Goal: Information Seeking & Learning: Learn about a topic

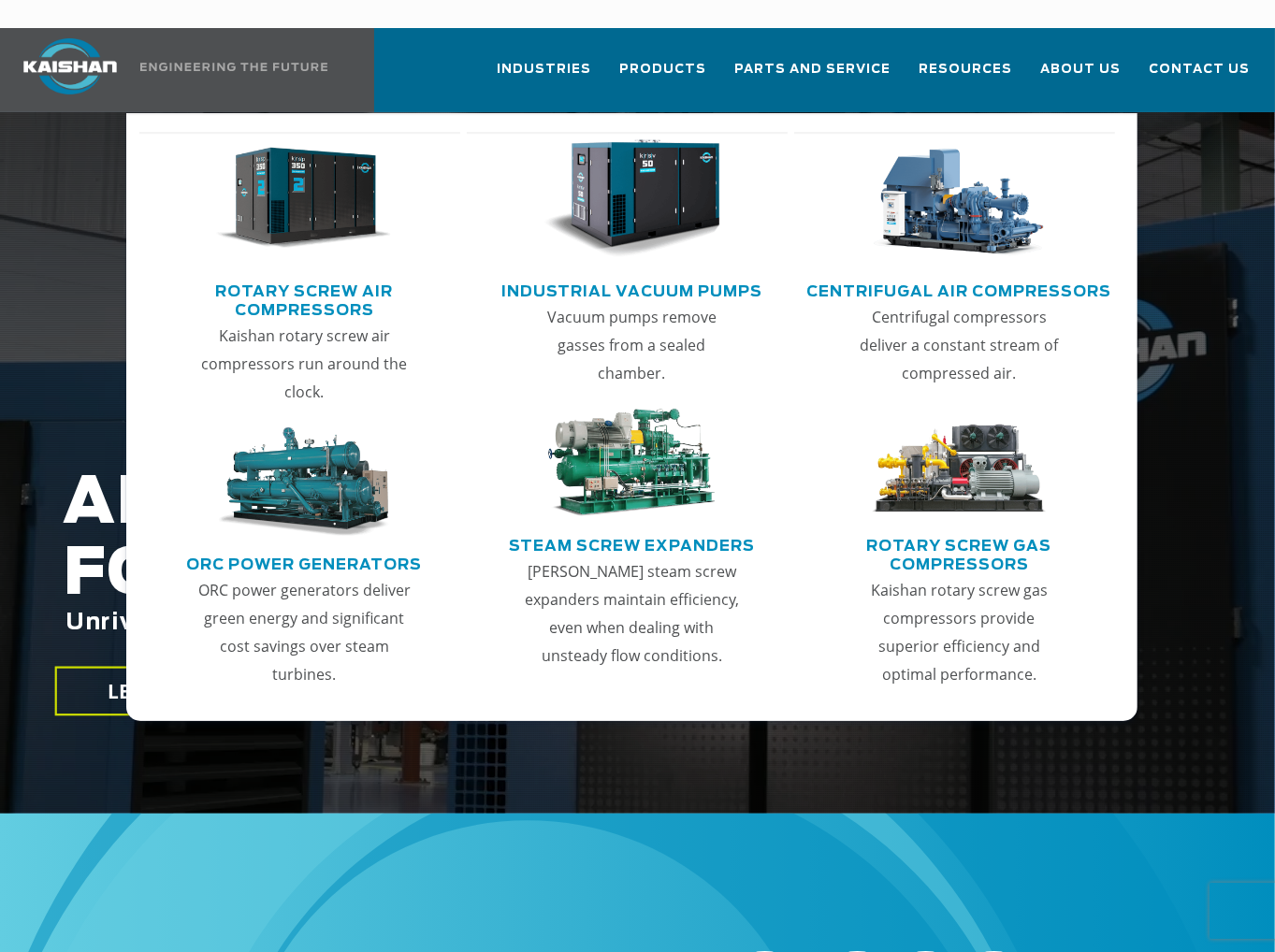
click at [340, 275] on link "Rotary Screw Air Compressors" at bounding box center [305, 298] width 311 height 47
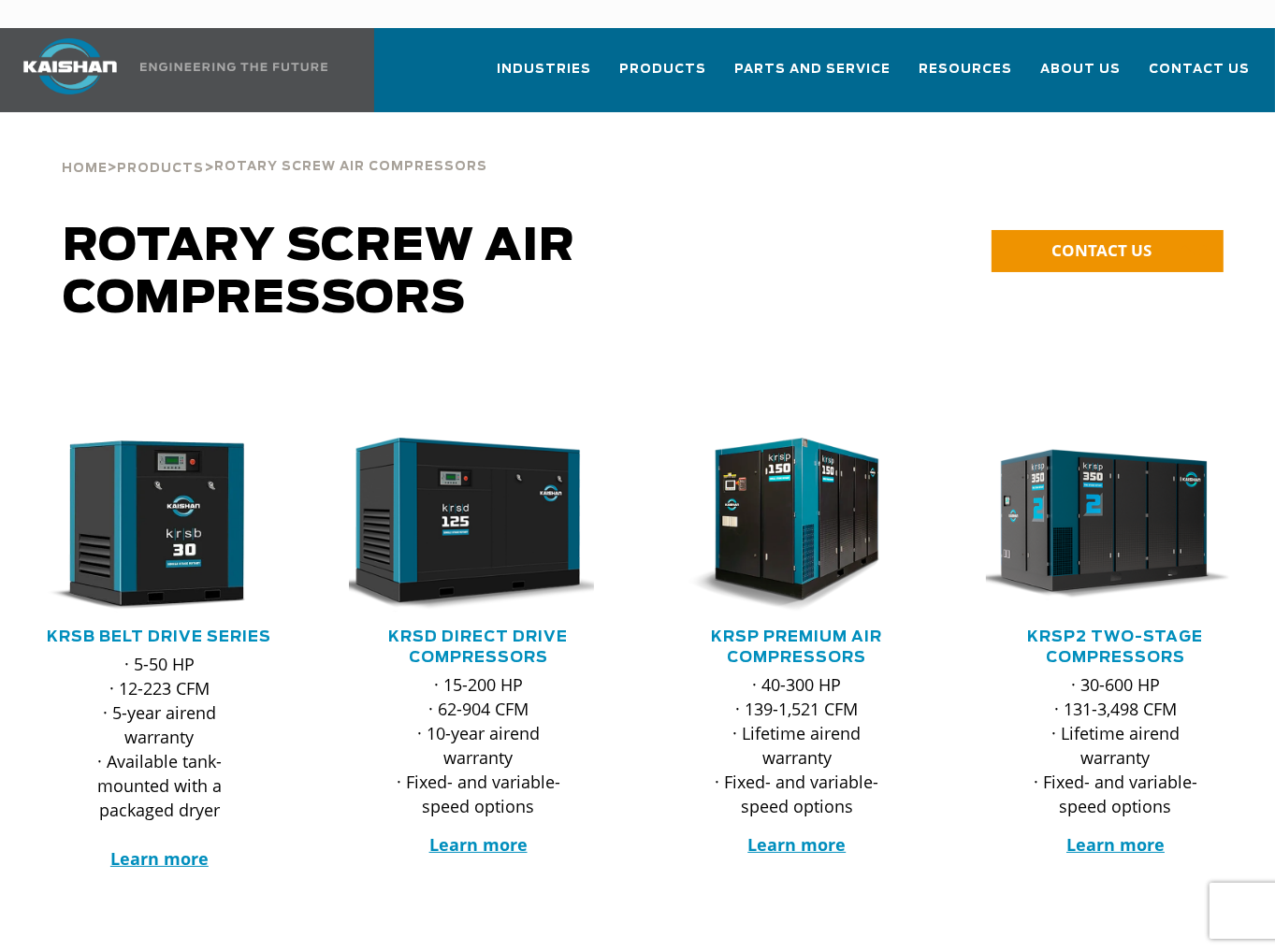
click at [163, 626] on h5 "KRSB Belt Drive Series" at bounding box center [159, 637] width 282 height 21
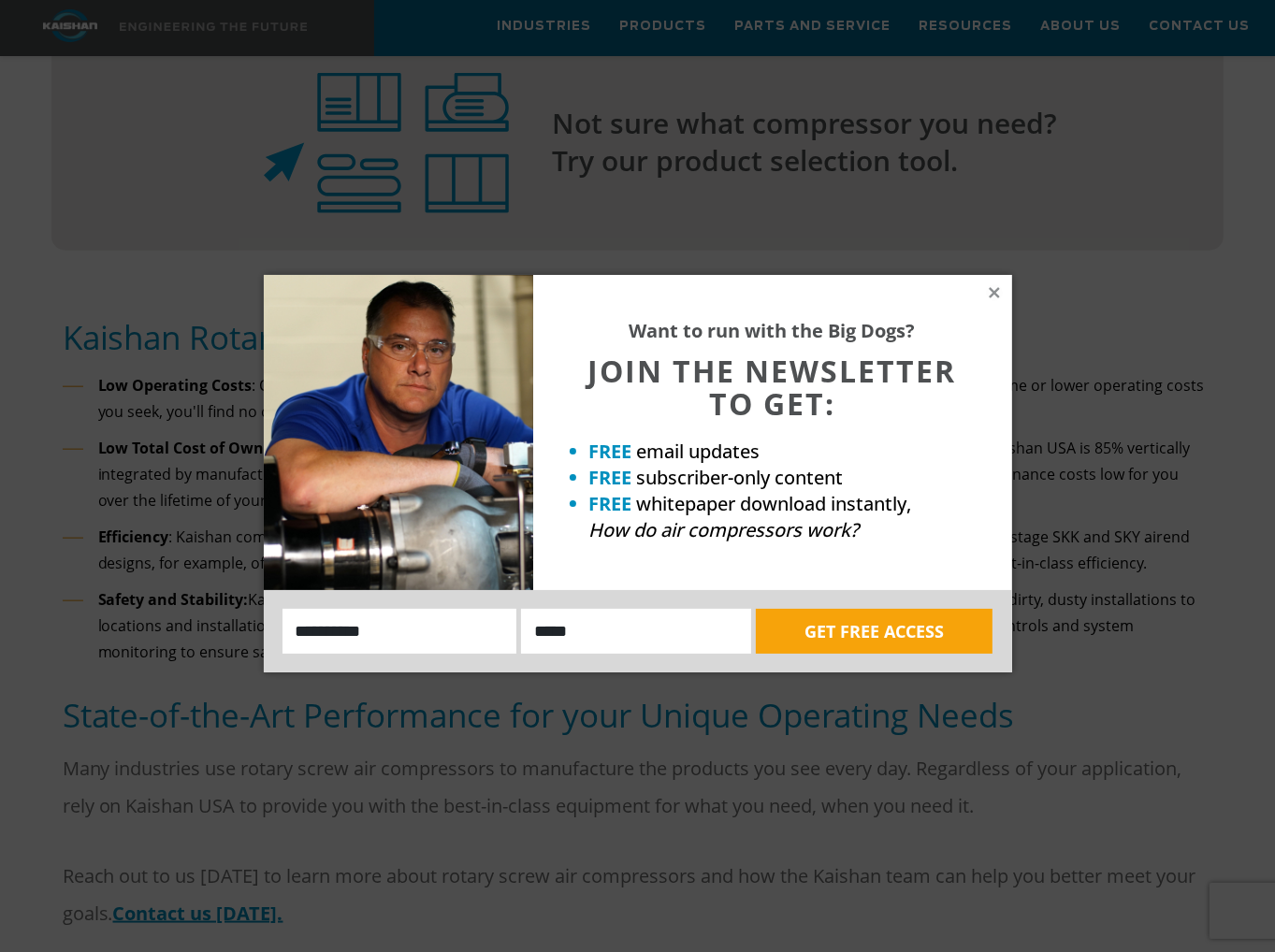
scroll to position [1777, 0]
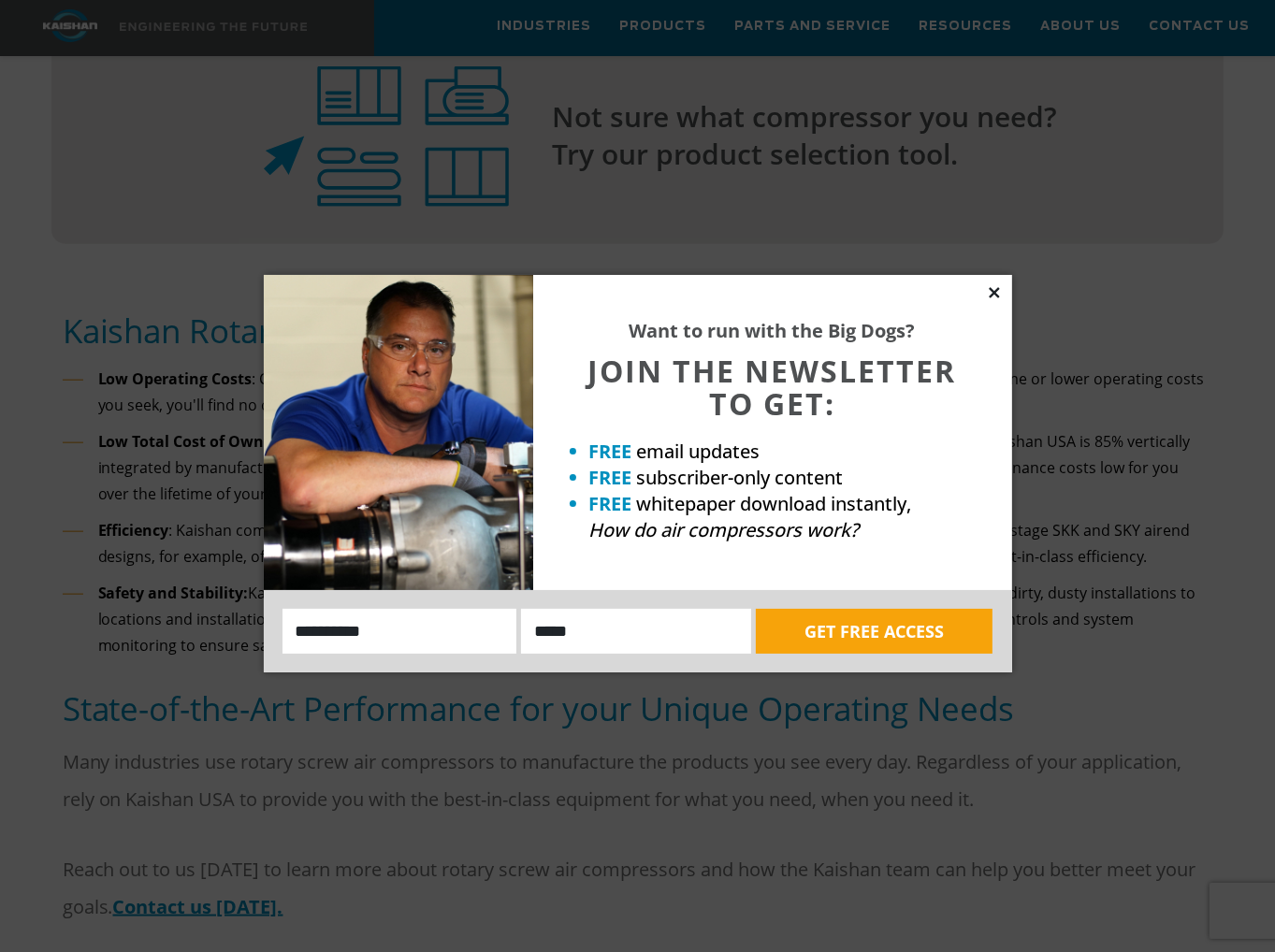
click at [993, 293] on icon at bounding box center [993, 292] width 11 height 11
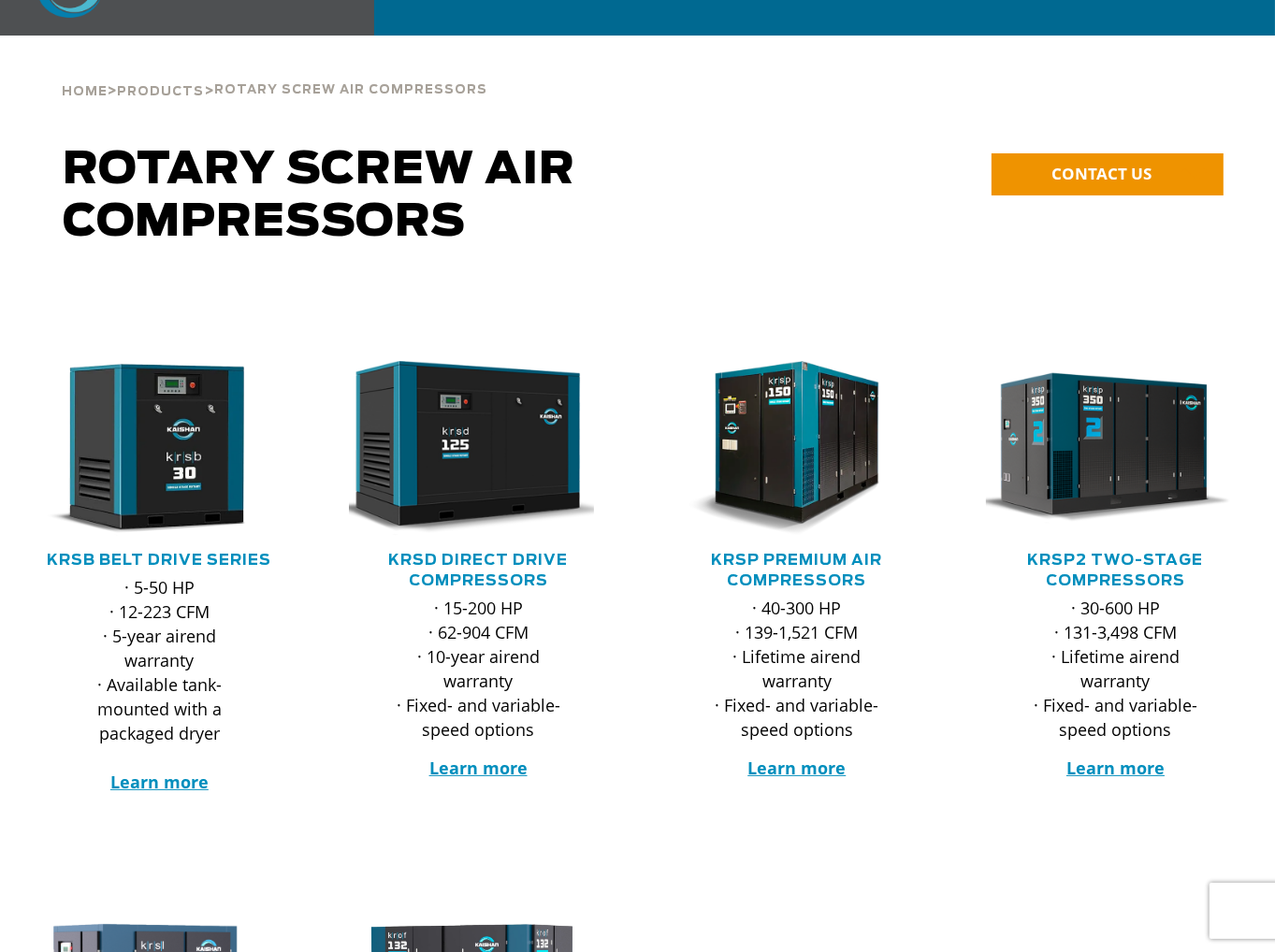
scroll to position [0, 0]
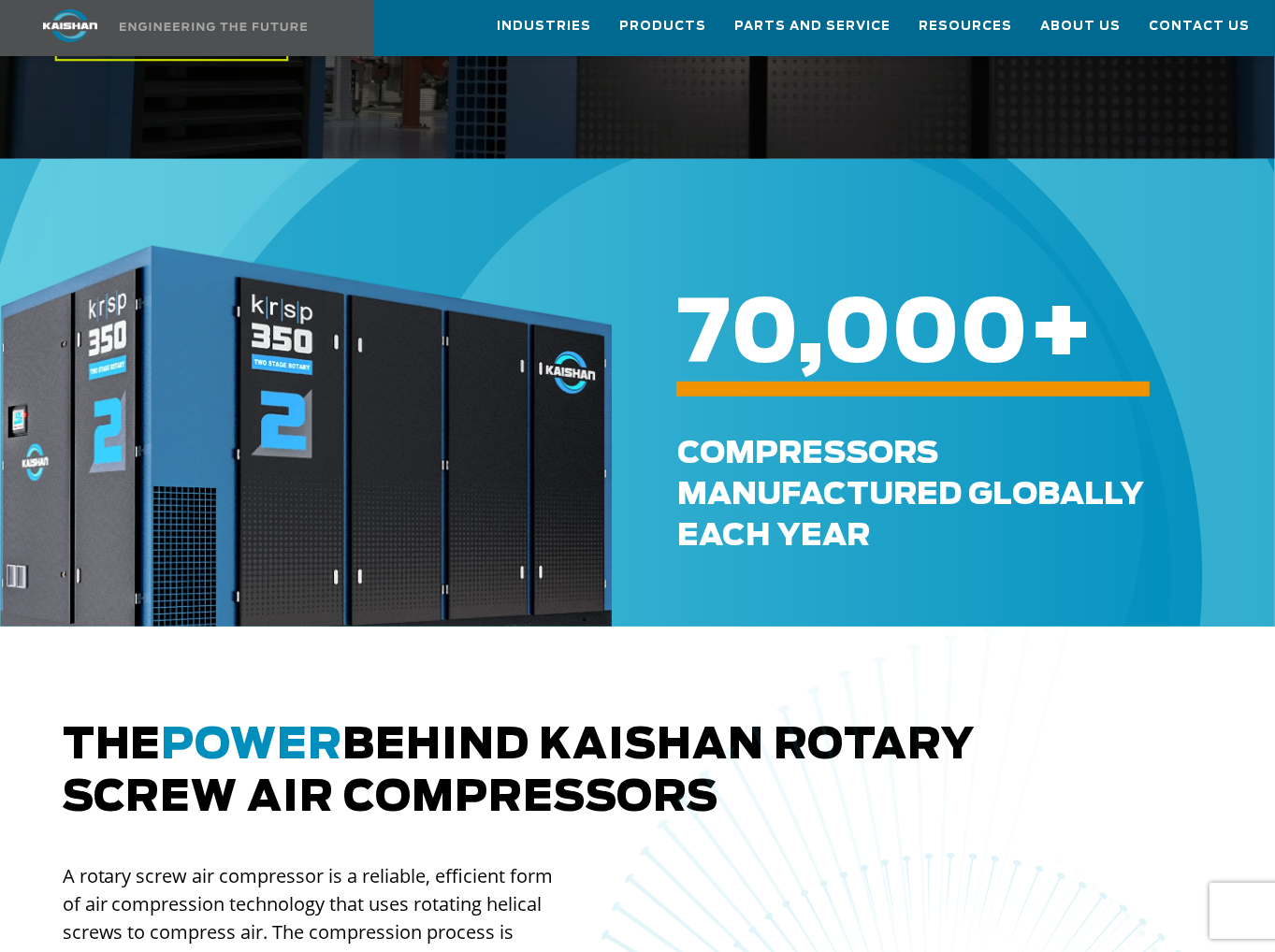
scroll to position [655, 0]
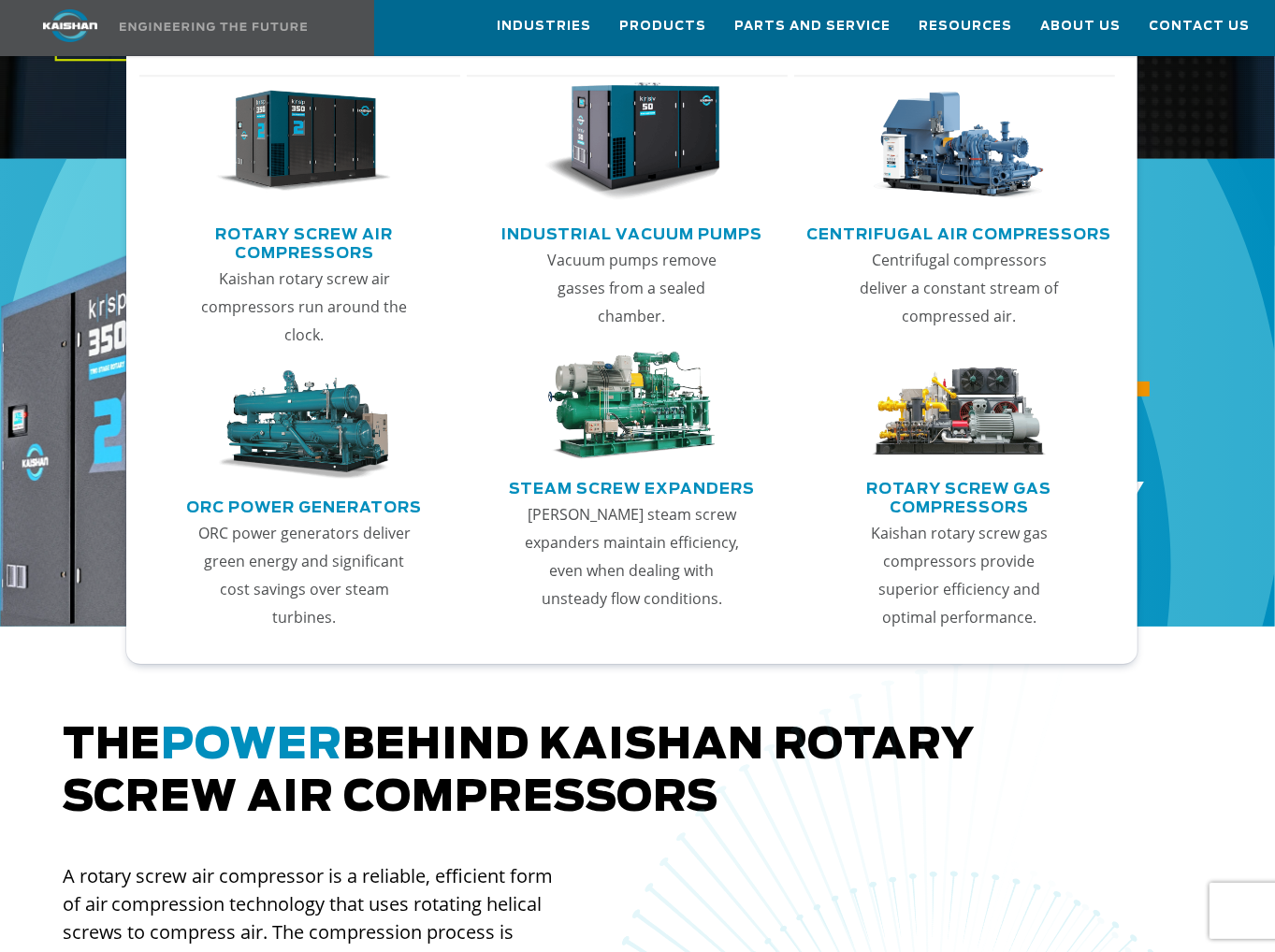
click at [318, 153] on img "Main menu" at bounding box center [304, 141] width 176 height 118
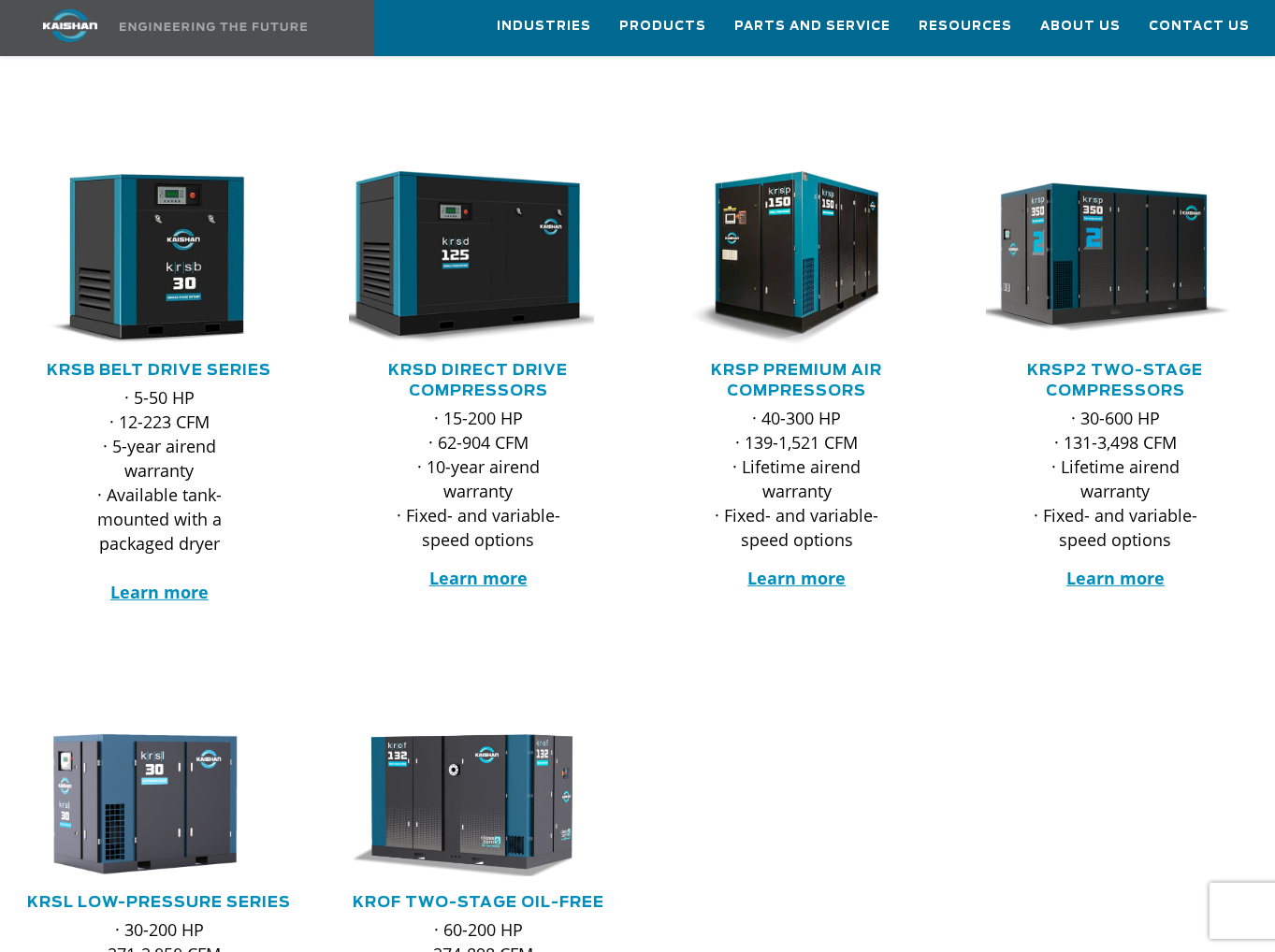
scroll to position [187, 0]
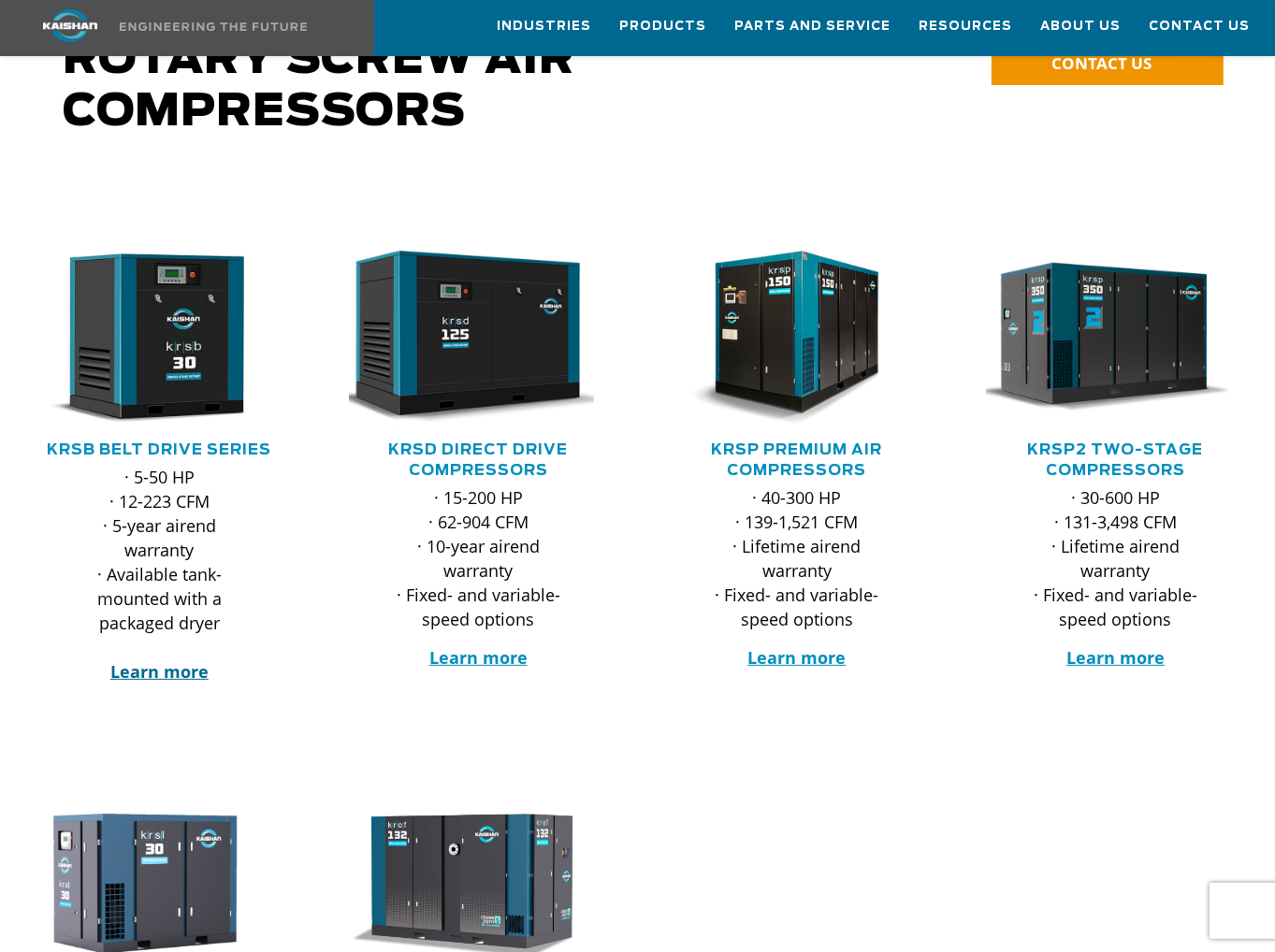
click at [156, 661] on strong "Learn more" at bounding box center [159, 672] width 98 height 23
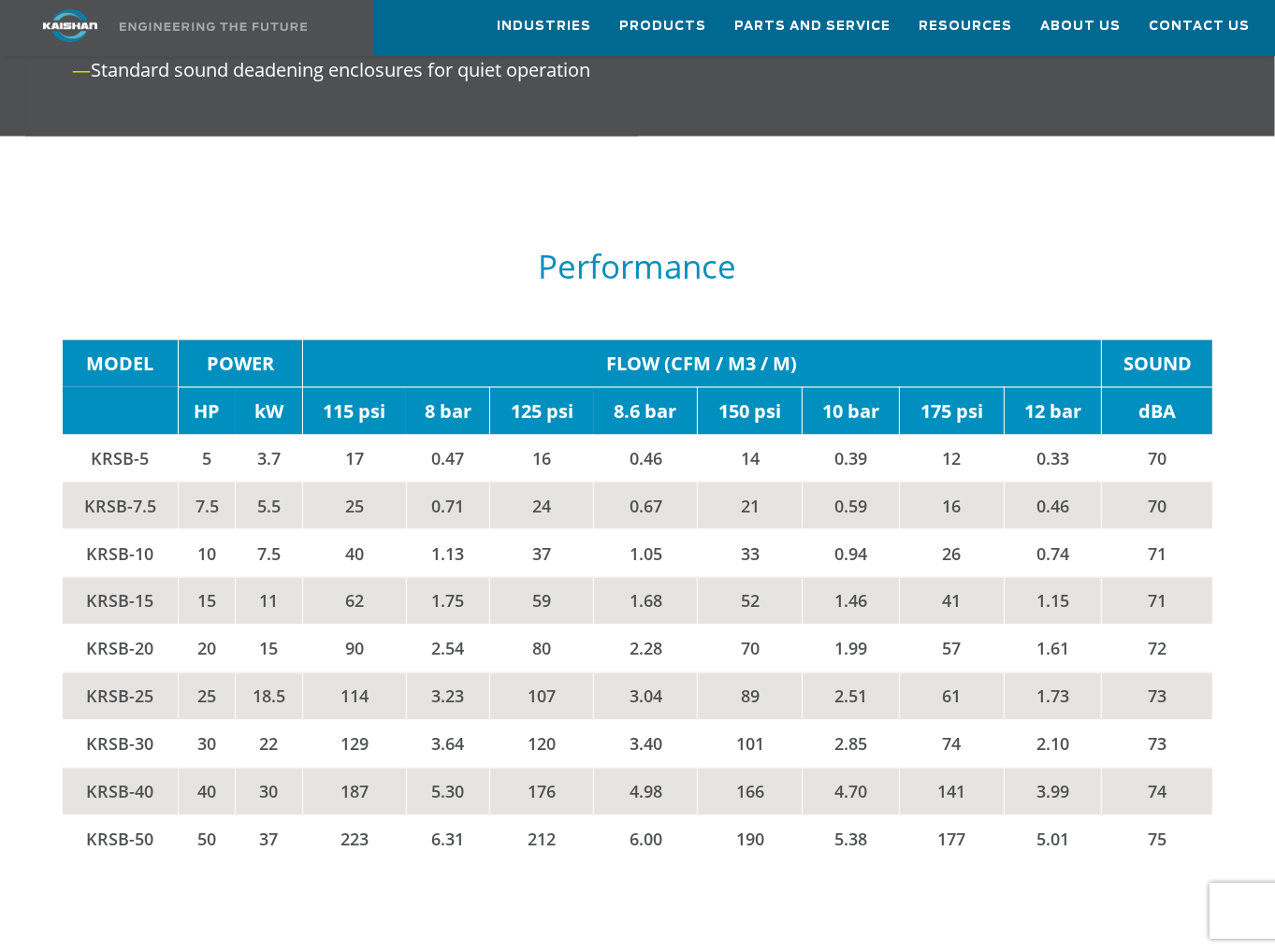
scroll to position [2596, 0]
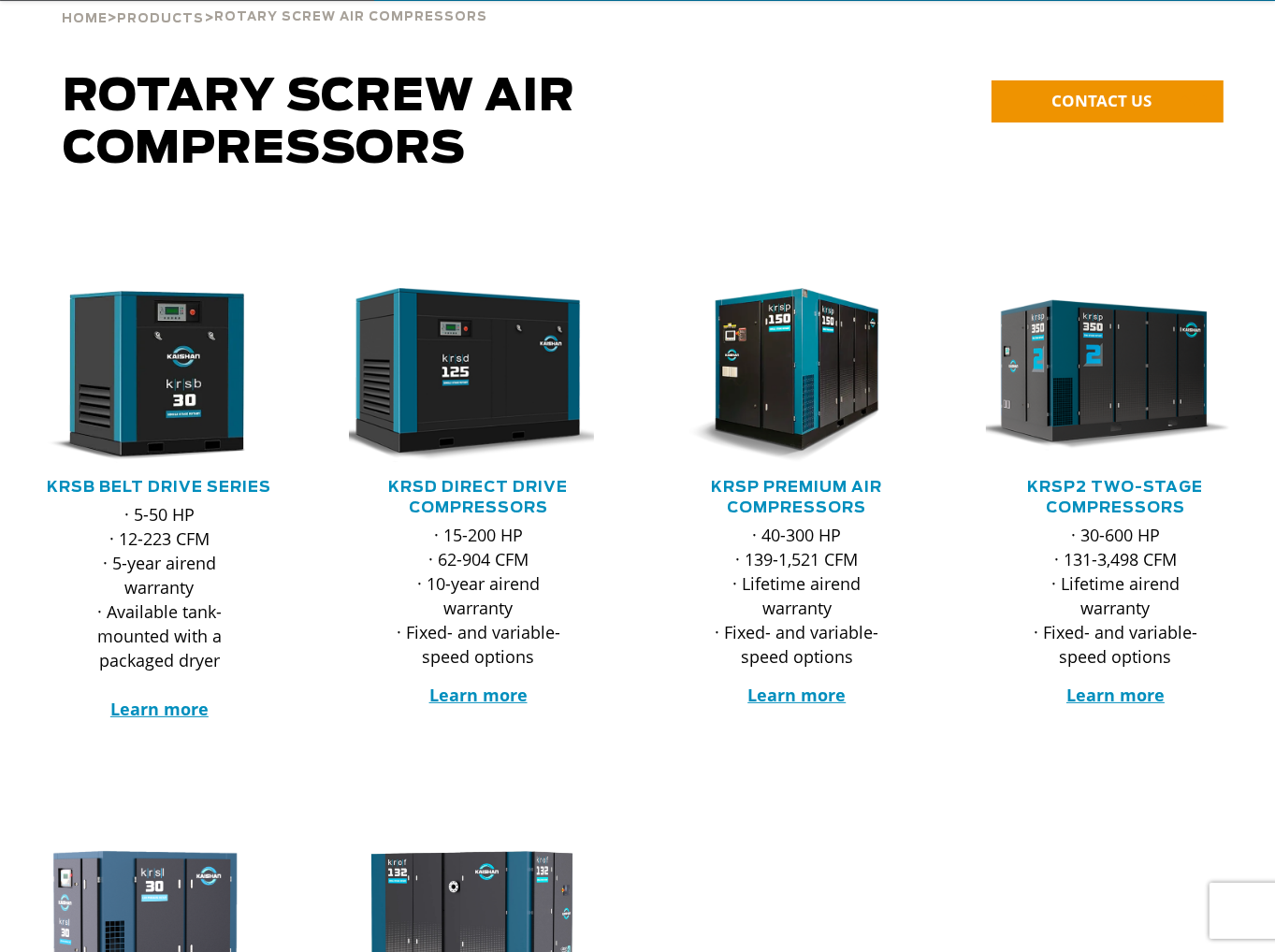
scroll to position [187, 0]
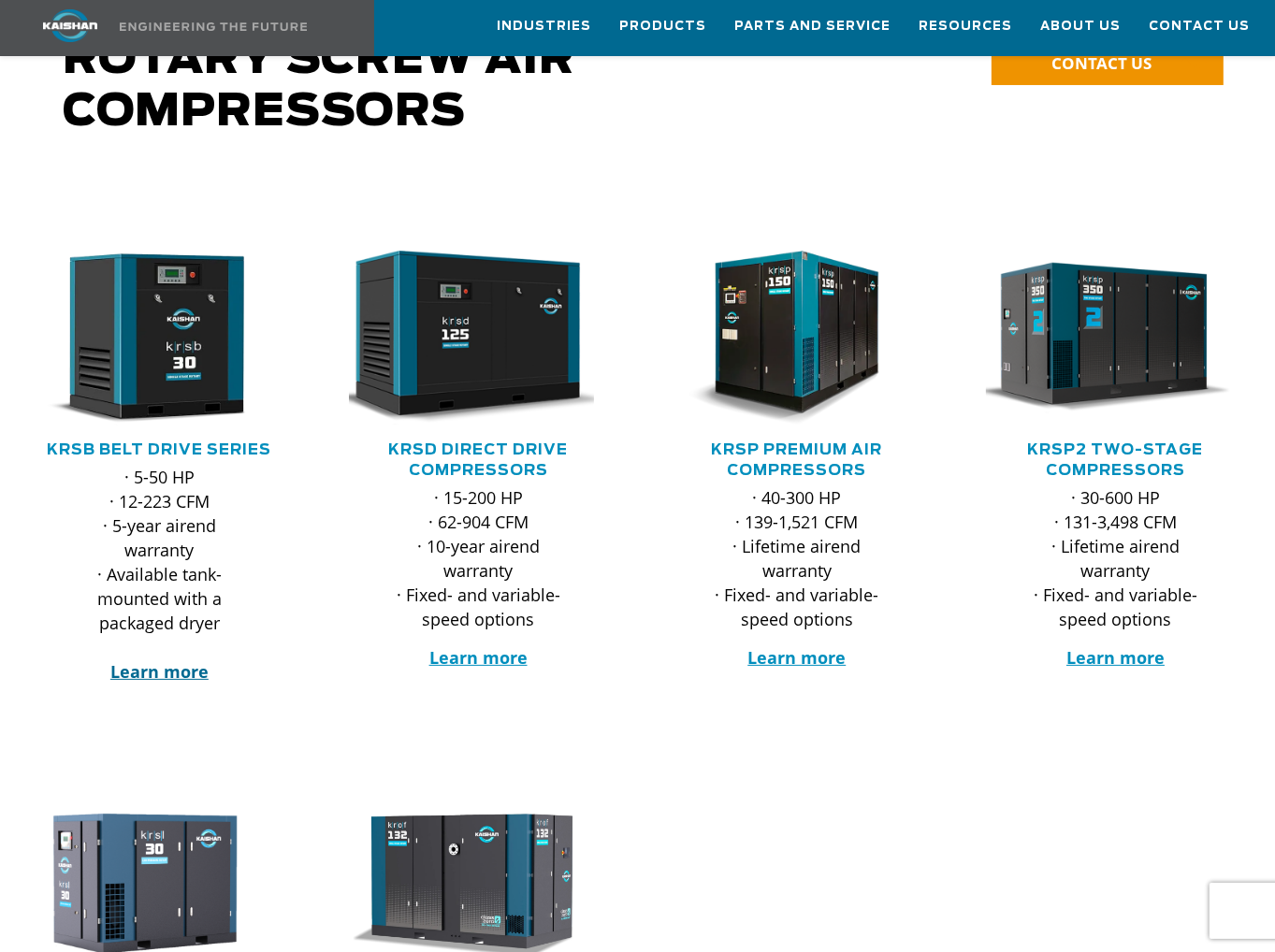
click at [151, 661] on strong "Learn more" at bounding box center [159, 672] width 98 height 23
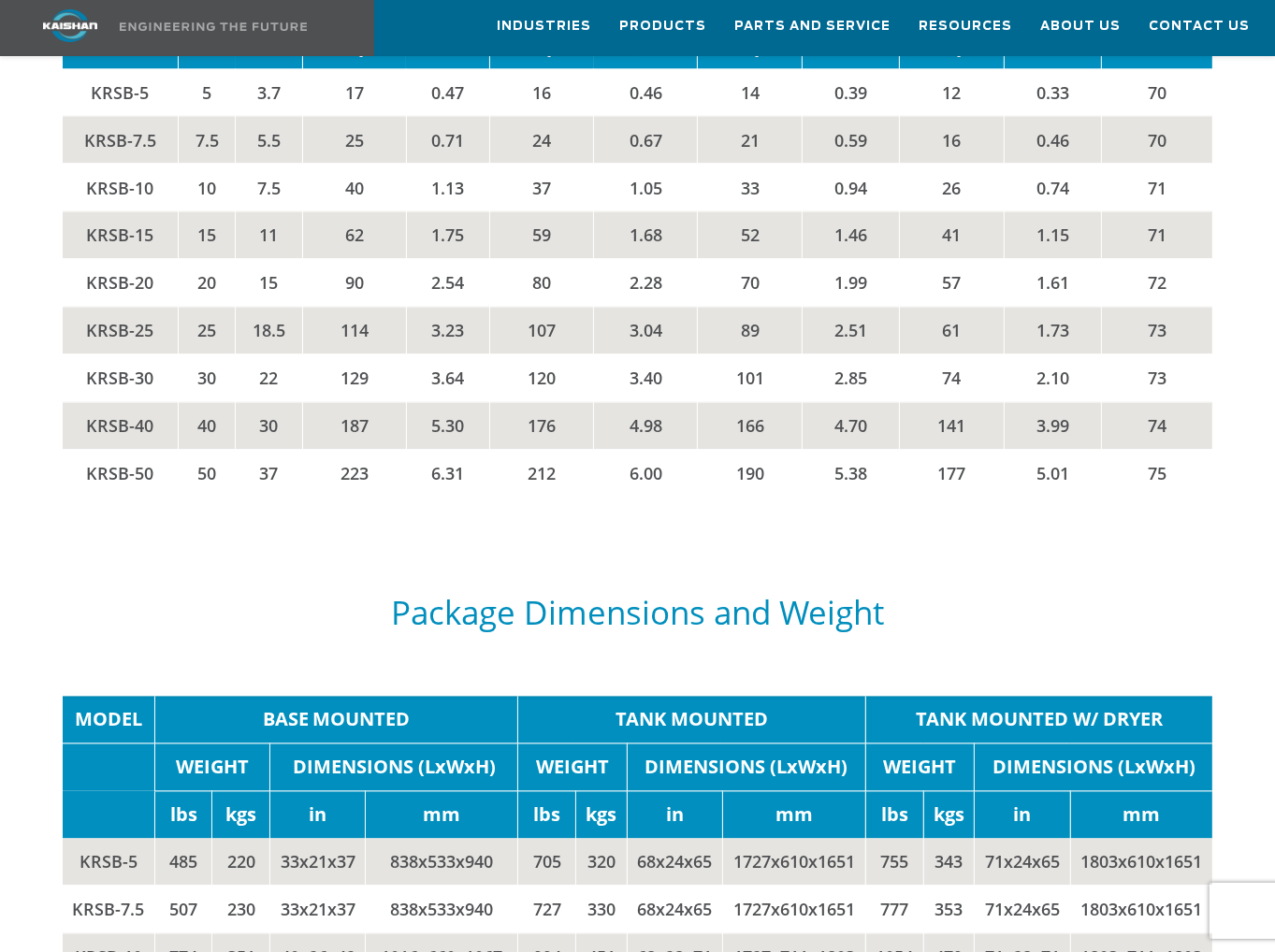
scroll to position [2900, 0]
